Goal: Book appointment/travel/reservation

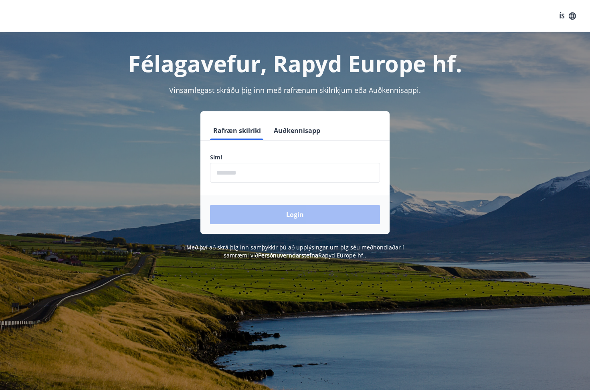
click at [351, 161] on label "Sími" at bounding box center [295, 157] width 170 height 8
click at [350, 171] on input "phone" at bounding box center [295, 173] width 170 height 20
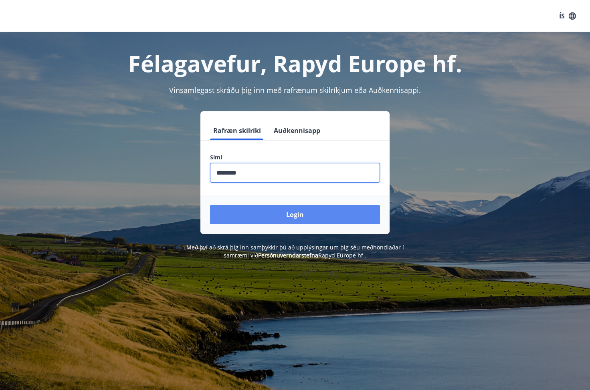
type input "********"
click at [321, 211] on button "Login" at bounding box center [295, 214] width 170 height 19
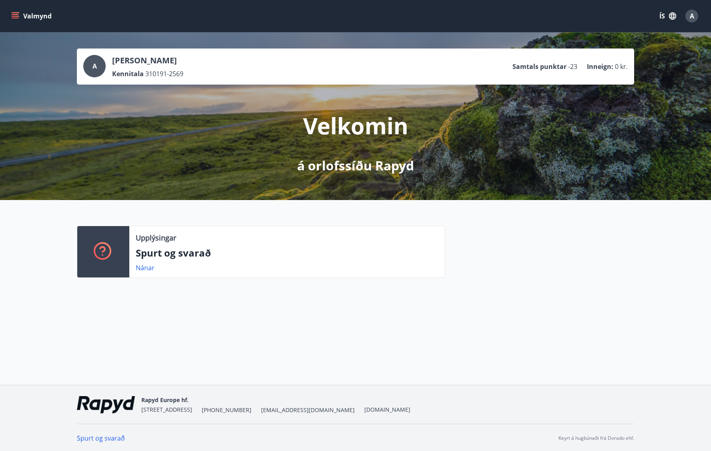
click at [14, 12] on icon "menu" at bounding box center [16, 12] width 9 height 1
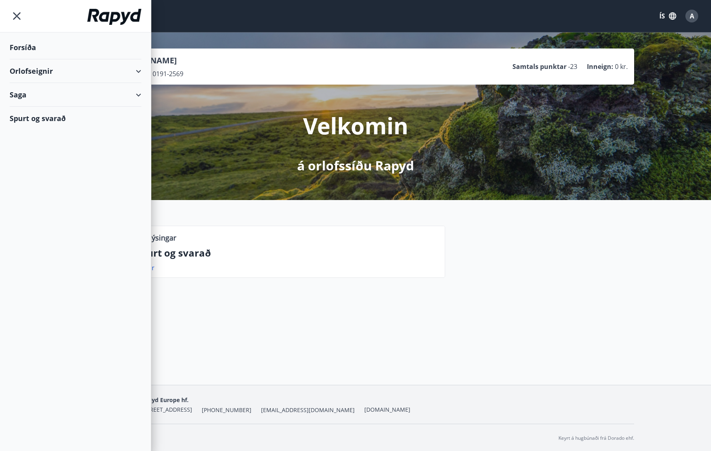
click at [32, 68] on div "Orlofseignir" at bounding box center [76, 71] width 132 height 24
click at [45, 105] on div "Bókunardagatal" at bounding box center [75, 108] width 119 height 17
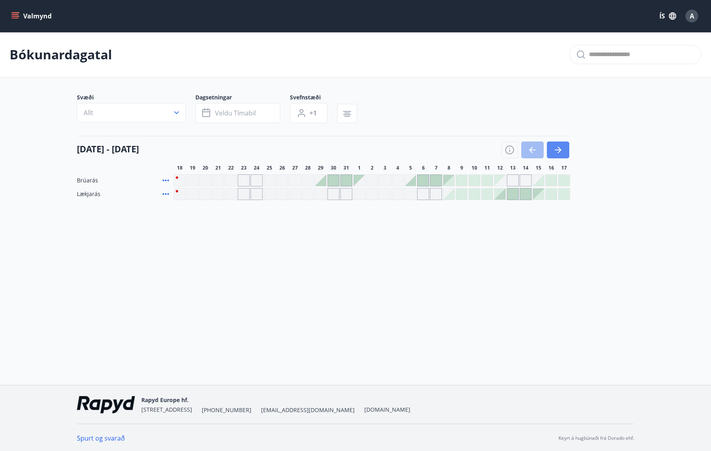
click at [565, 150] on button "button" at bounding box center [558, 149] width 22 height 17
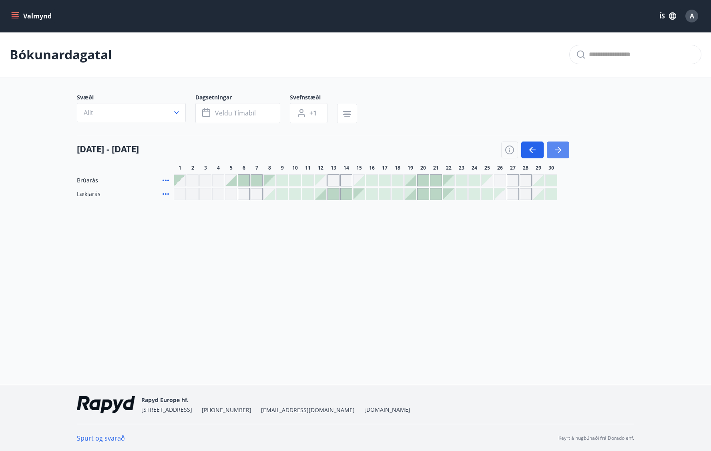
click at [565, 150] on button "button" at bounding box center [558, 149] width 22 height 17
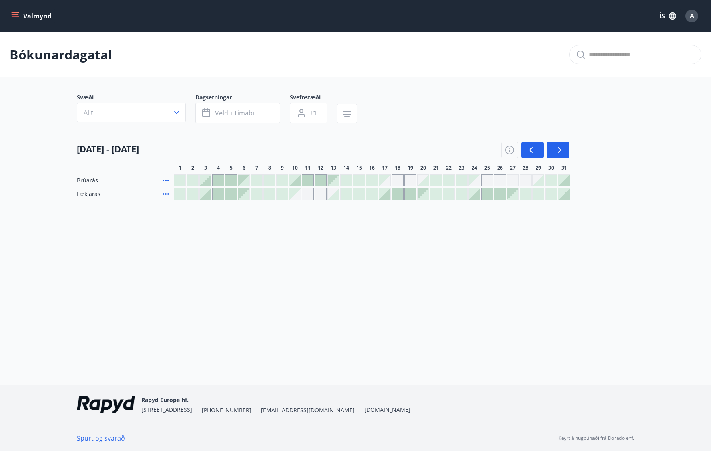
click at [387, 177] on div "Gráir dagar eru ekki bókanlegir" at bounding box center [384, 180] width 11 height 11
click at [387, 190] on div at bounding box center [384, 193] width 11 height 11
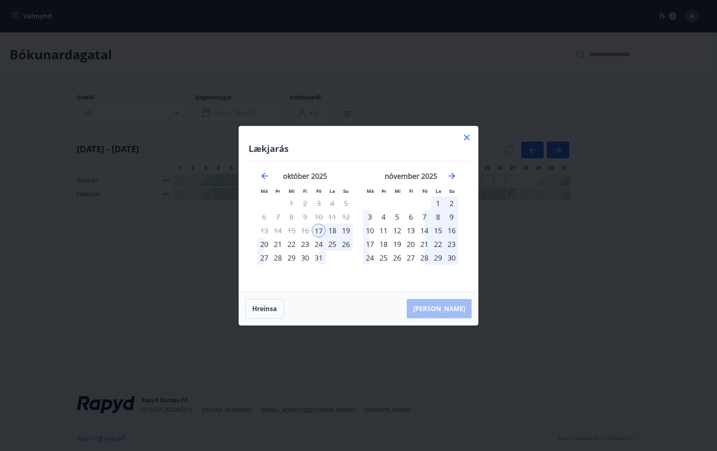
click at [295, 244] on div "22" at bounding box center [292, 244] width 14 height 14
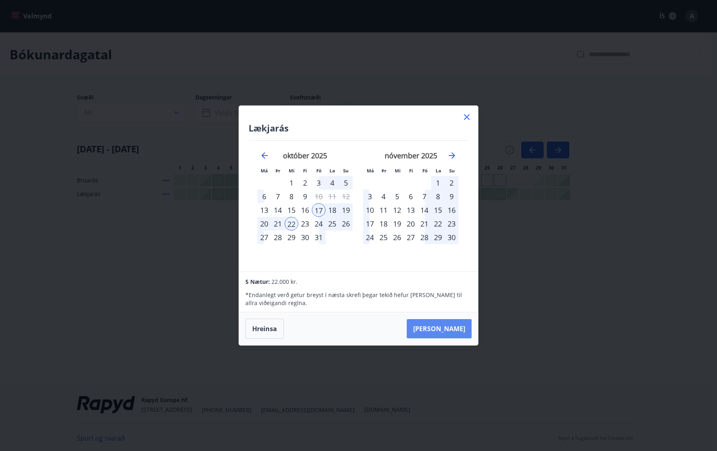
click at [452, 332] on button "Taka Frá" at bounding box center [439, 328] width 65 height 19
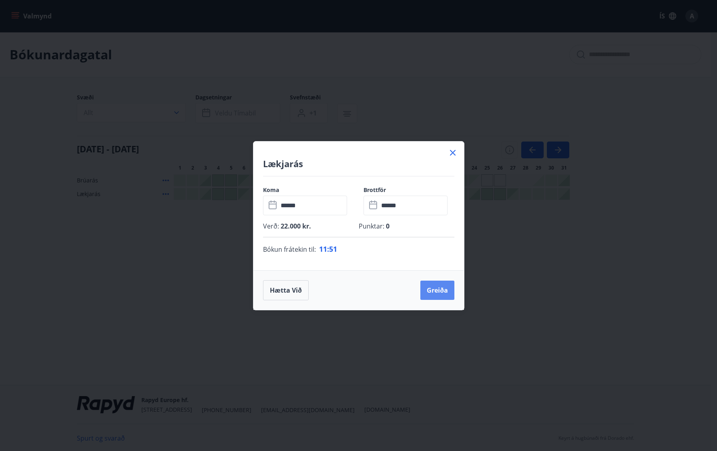
click at [433, 293] on button "Greiða" at bounding box center [438, 289] width 34 height 19
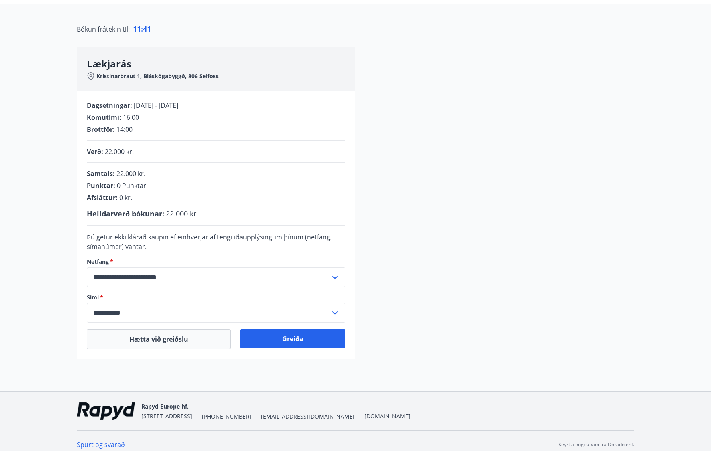
scroll to position [79, 0]
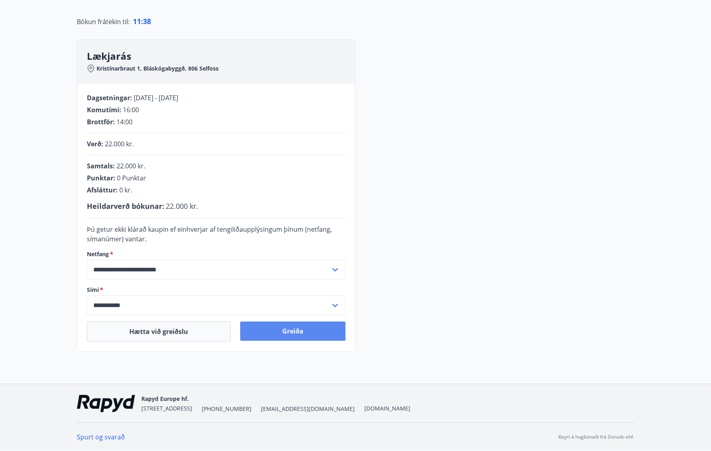
click at [309, 330] on button "Greiða" at bounding box center [292, 330] width 105 height 19
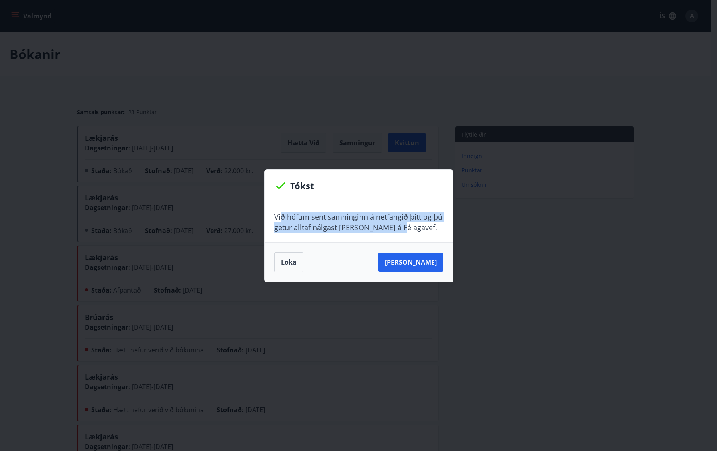
drag, startPoint x: 282, startPoint y: 219, endPoint x: 416, endPoint y: 230, distance: 133.8
click at [416, 230] on p "Við höfum sent samninginn á netfangið þitt og þú getur alltaf nálgast hann á Fé…" at bounding box center [358, 221] width 169 height 21
drag, startPoint x: 276, startPoint y: 215, endPoint x: 418, endPoint y: 225, distance: 143.0
click at [418, 225] on p "Við höfum sent samninginn á netfangið þitt og þú getur alltaf nálgast hann á Fé…" at bounding box center [358, 221] width 169 height 21
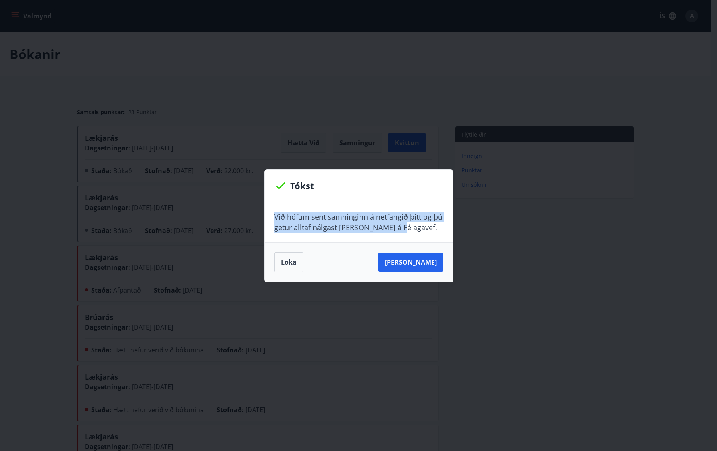
click at [418, 225] on p "Við höfum sent samninginn á netfangið þitt og þú getur alltaf nálgast hann á Fé…" at bounding box center [358, 221] width 169 height 21
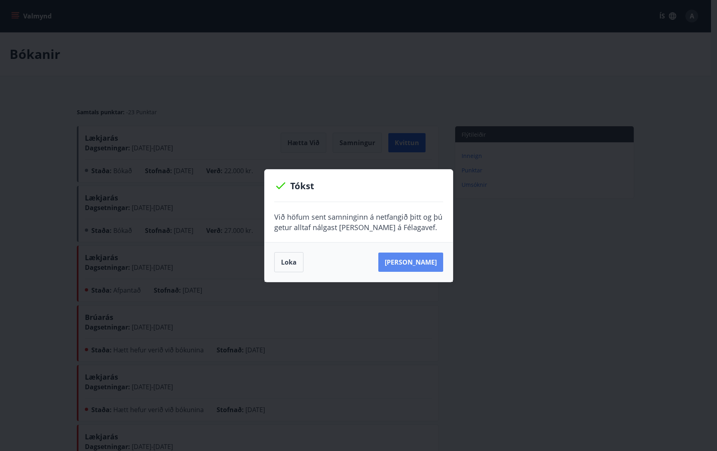
click at [417, 261] on button "Sjá samning" at bounding box center [410, 261] width 65 height 19
drag, startPoint x: 427, startPoint y: 262, endPoint x: 427, endPoint y: 268, distance: 6.8
click at [427, 262] on button "Sjá samning" at bounding box center [410, 261] width 65 height 19
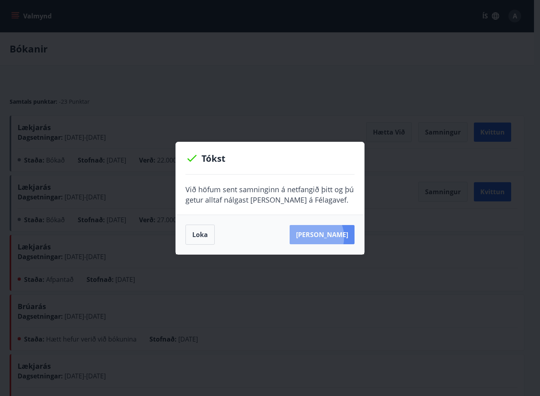
click at [322, 237] on button "Sjá samning" at bounding box center [322, 234] width 65 height 19
click at [342, 235] on button "Sjá samning" at bounding box center [322, 234] width 65 height 19
